Goal: Find specific page/section: Find specific page/section

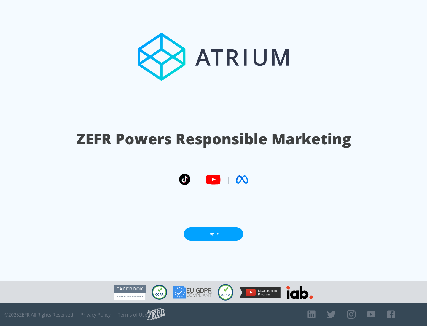
click at [214, 234] on link "Log In" at bounding box center [213, 233] width 59 height 13
